Goal: Task Accomplishment & Management: Use online tool/utility

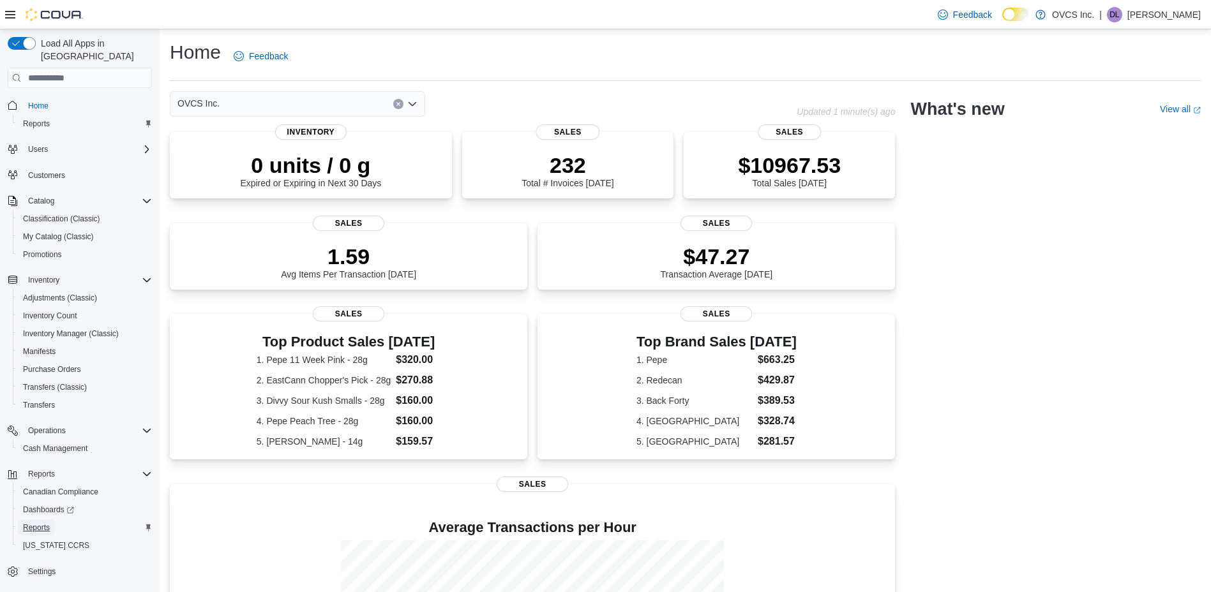
click at [43, 523] on span "Reports" at bounding box center [36, 528] width 27 height 10
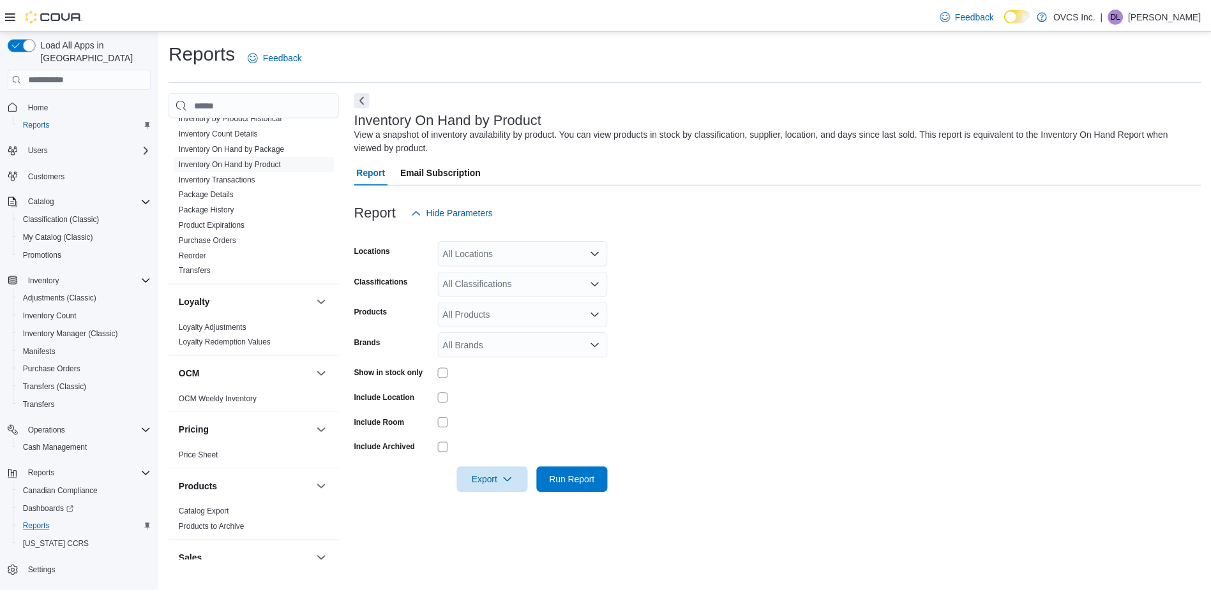
scroll to position [669, 0]
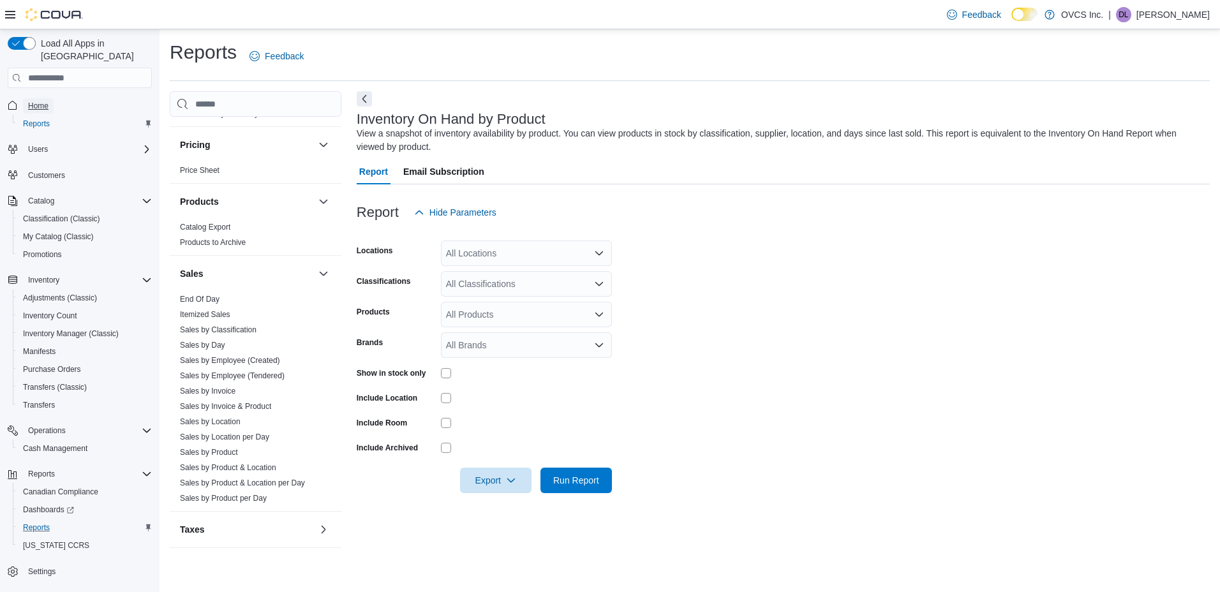
click at [42, 101] on span "Home" at bounding box center [38, 106] width 20 height 10
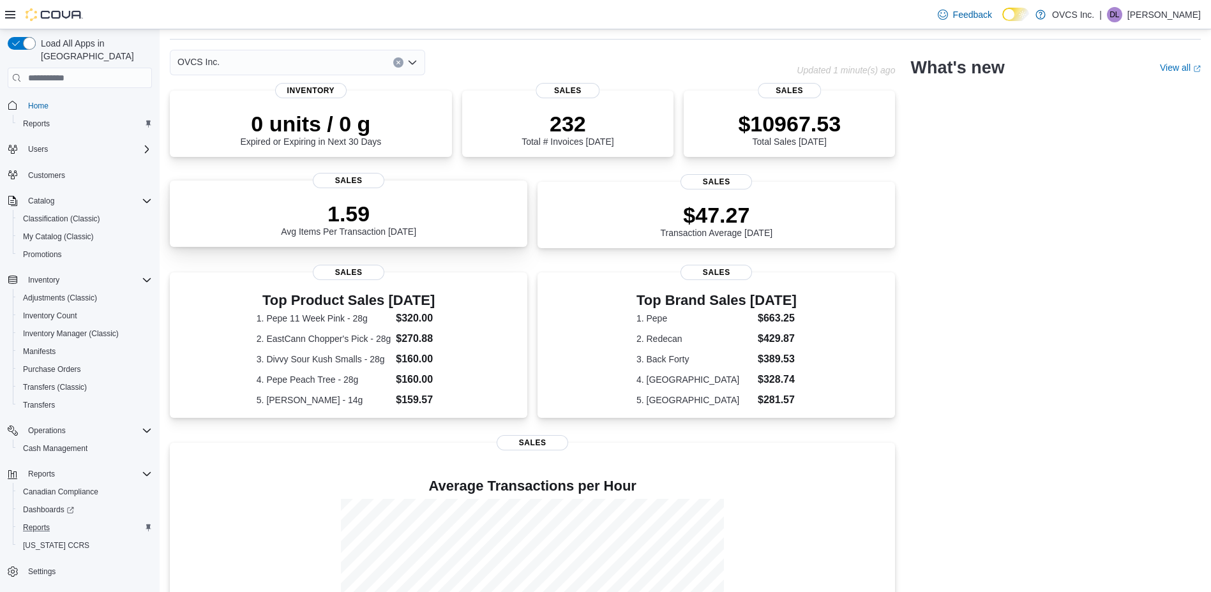
scroll to position [64, 0]
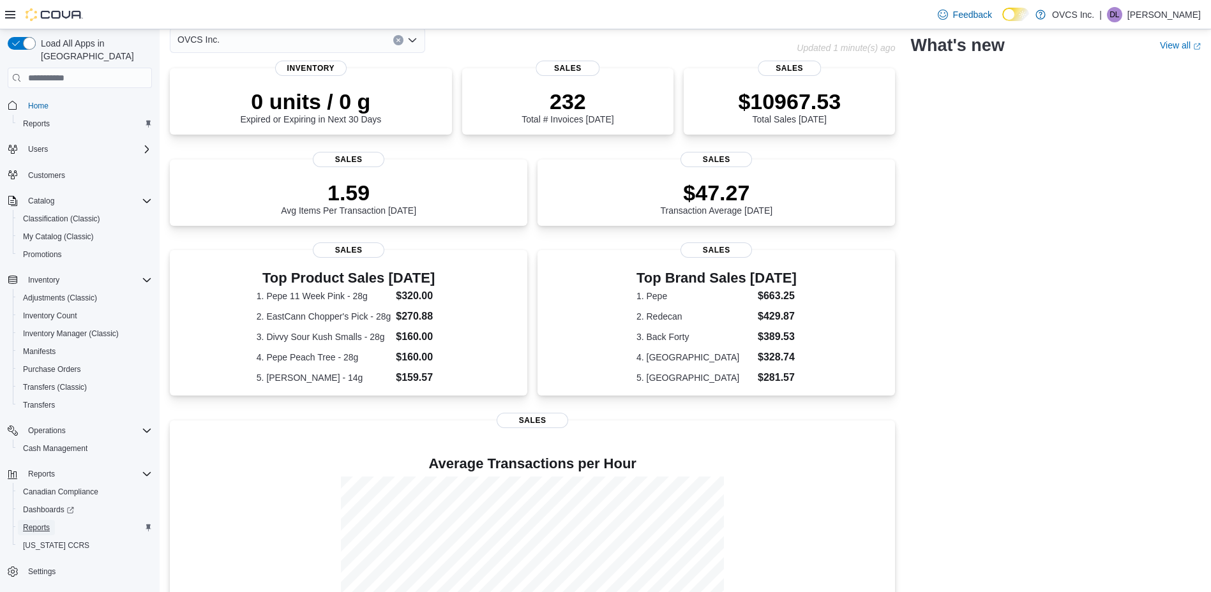
click at [38, 523] on span "Reports" at bounding box center [36, 528] width 27 height 10
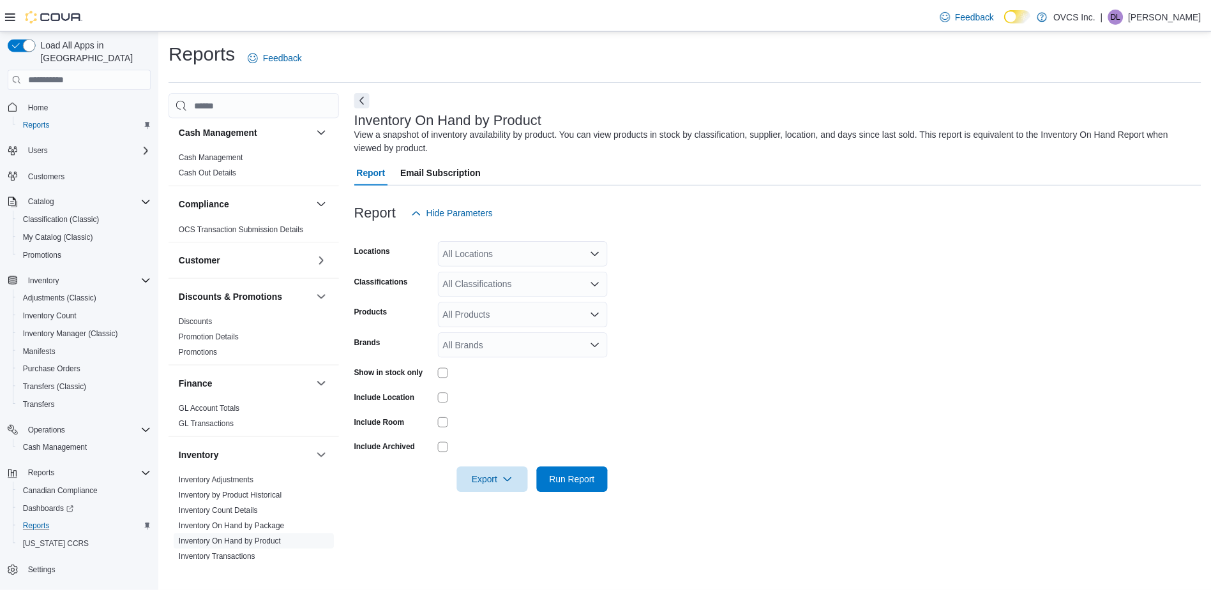
scroll to position [447, 0]
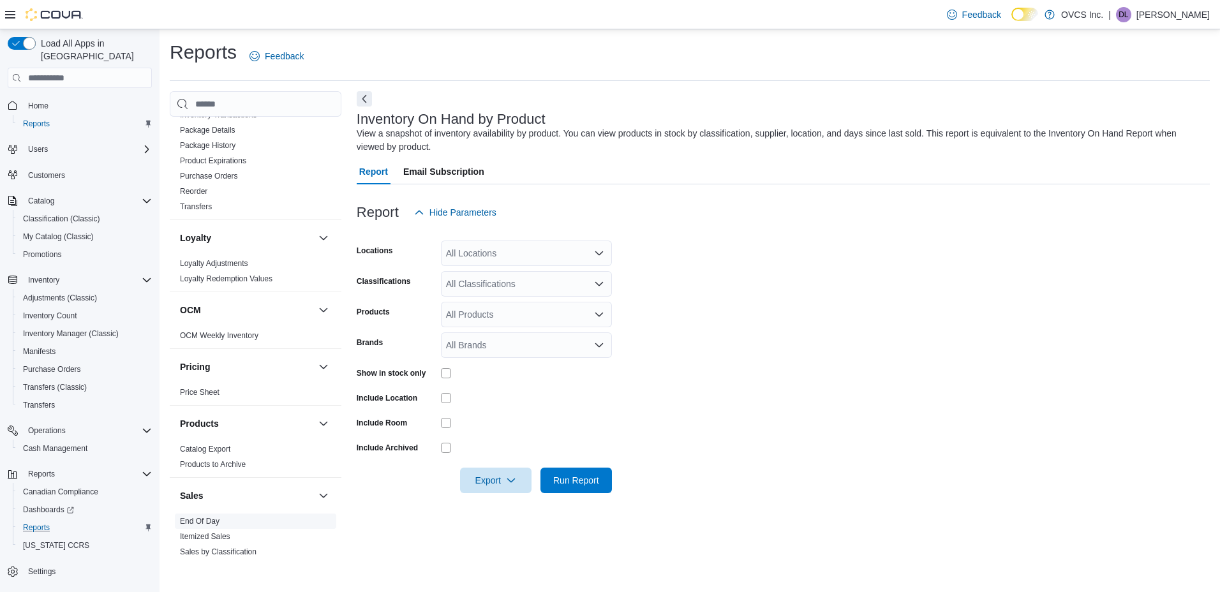
click at [207, 518] on link "End Of Day" at bounding box center [200, 521] width 40 height 9
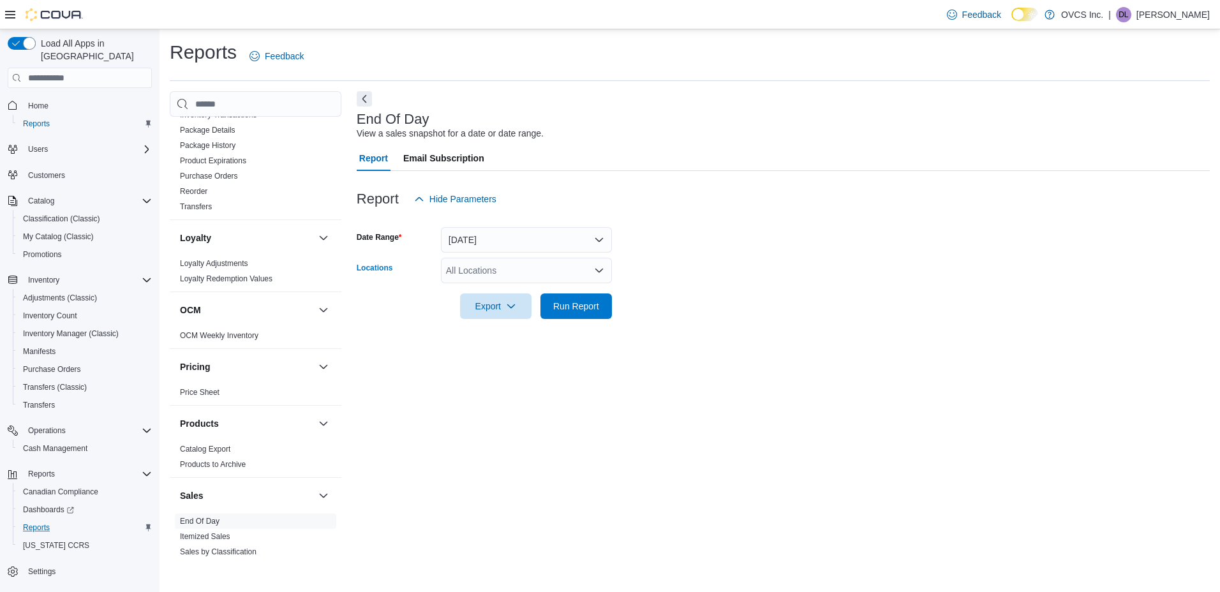
click at [486, 270] on div "All Locations" at bounding box center [526, 271] width 171 height 26
click at [489, 308] on span "OVCS Inc." at bounding box center [489, 310] width 42 height 13
click at [570, 313] on span "Run Report" at bounding box center [576, 306] width 56 height 26
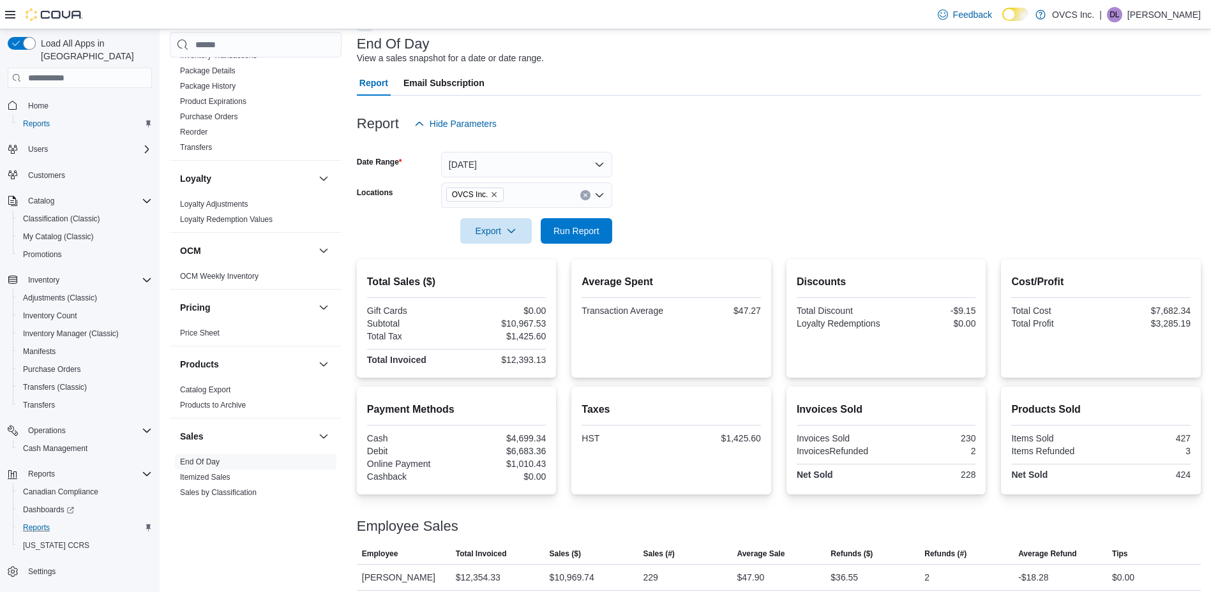
scroll to position [47, 0]
